Goal: Task Accomplishment & Management: Complete application form

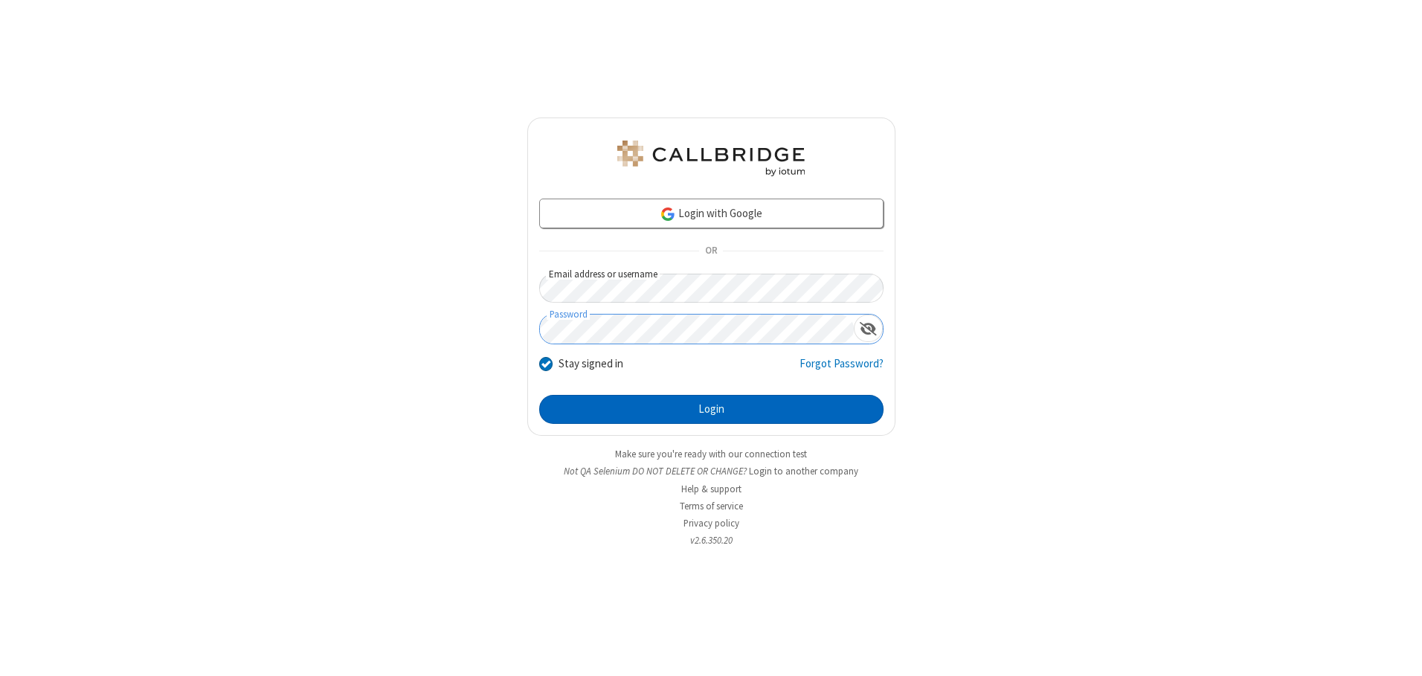
click at [711, 409] on button "Login" at bounding box center [711, 410] width 344 height 30
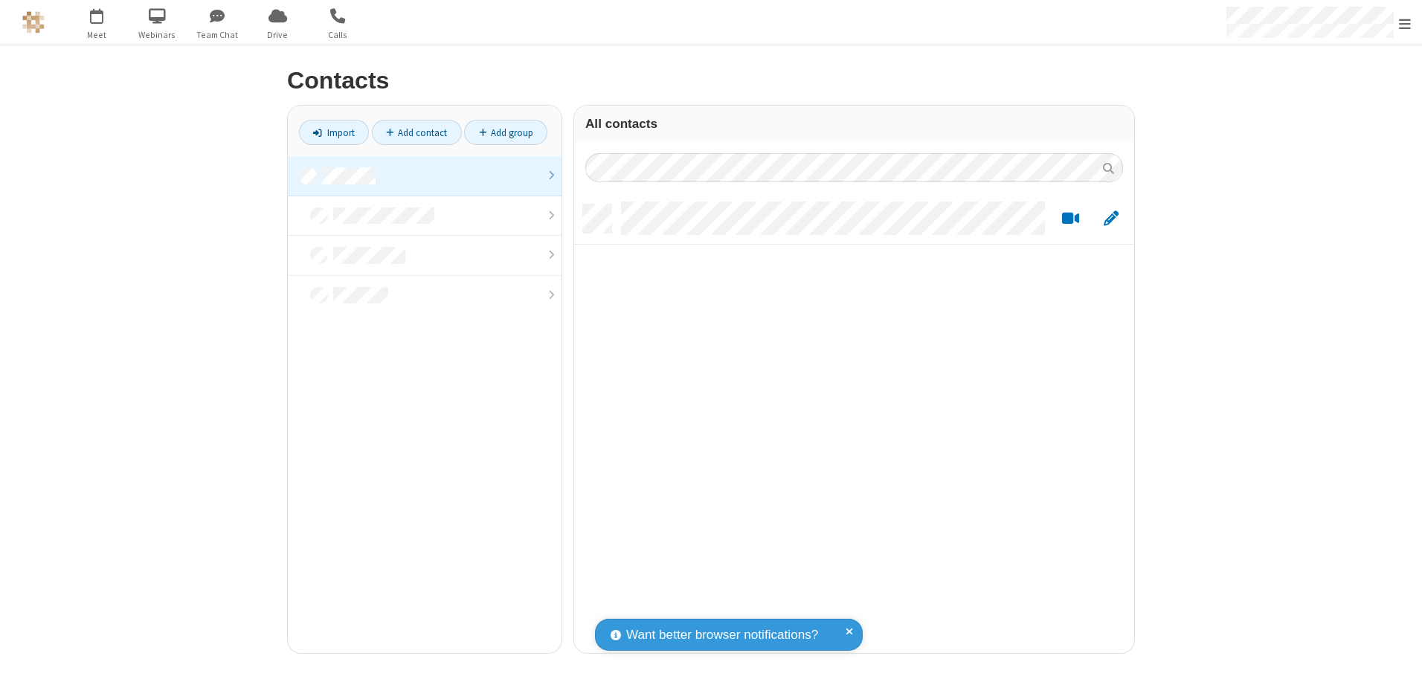
scroll to position [448, 549]
click at [425, 176] on link at bounding box center [425, 176] width 274 height 40
click at [416, 132] on link "Add contact" at bounding box center [417, 132] width 90 height 25
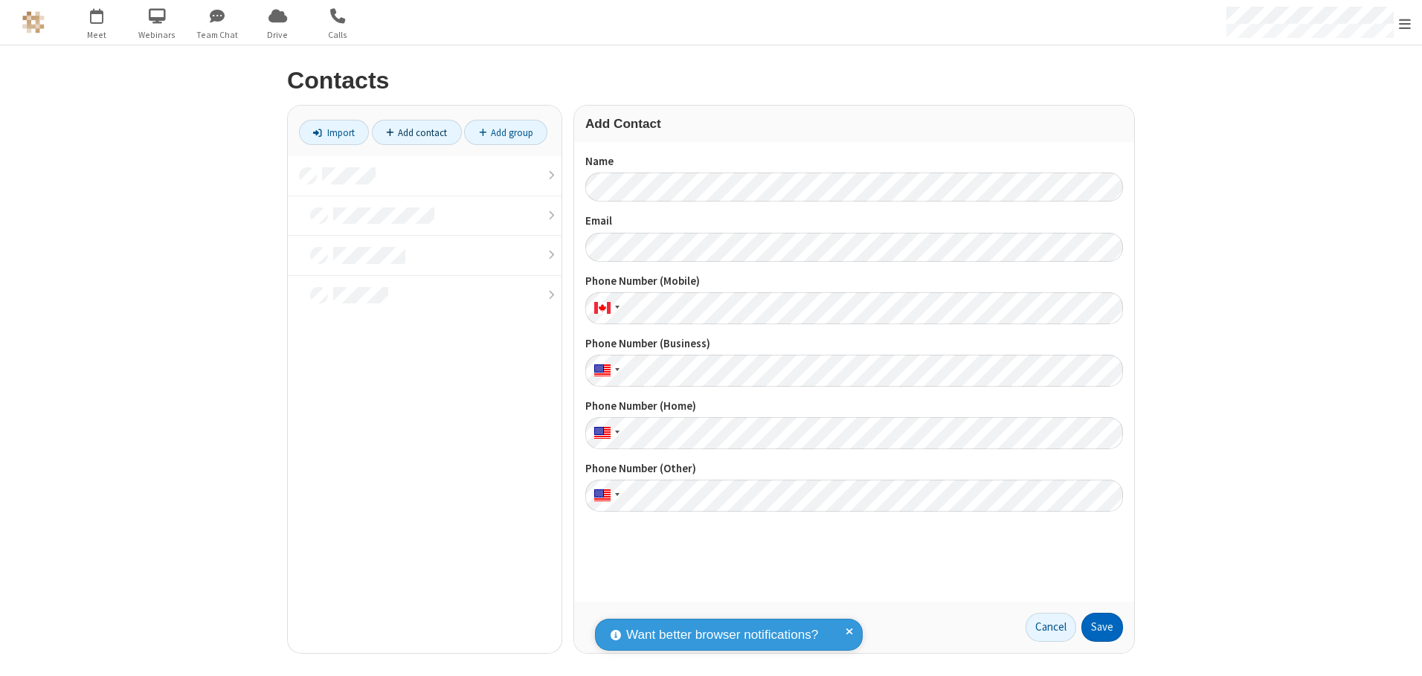
click at [1102, 627] on button "Save" at bounding box center [1102, 628] width 42 height 30
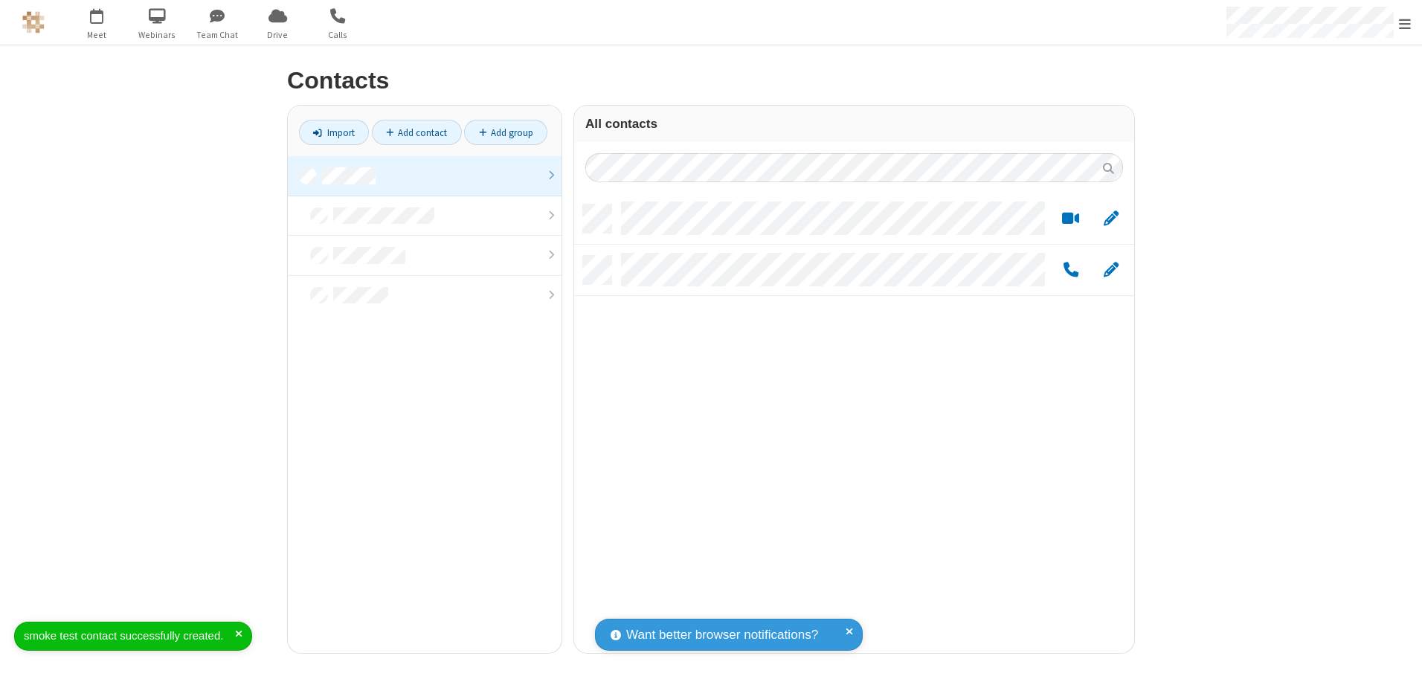
scroll to position [448, 549]
click at [416, 132] on link "Add contact" at bounding box center [417, 132] width 90 height 25
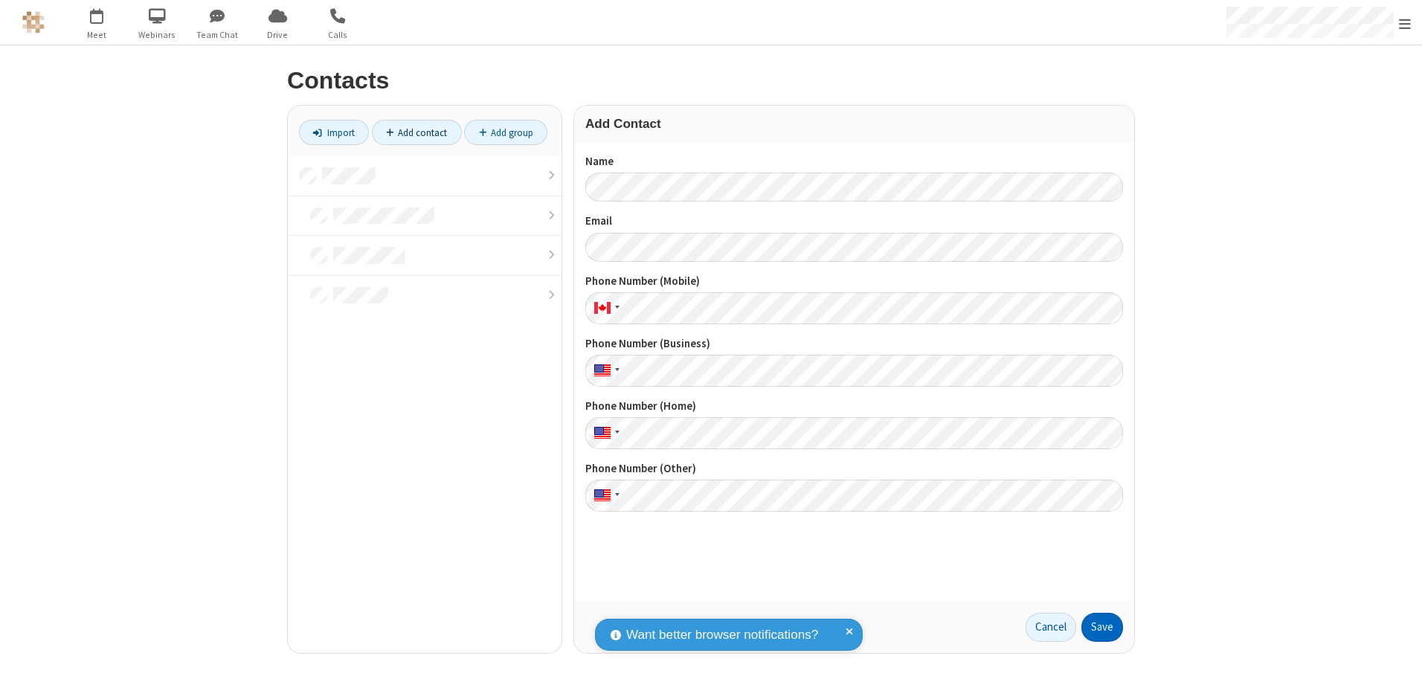
click at [1102, 627] on button "Save" at bounding box center [1102, 628] width 42 height 30
